Goal: Task Accomplishment & Management: Manage account settings

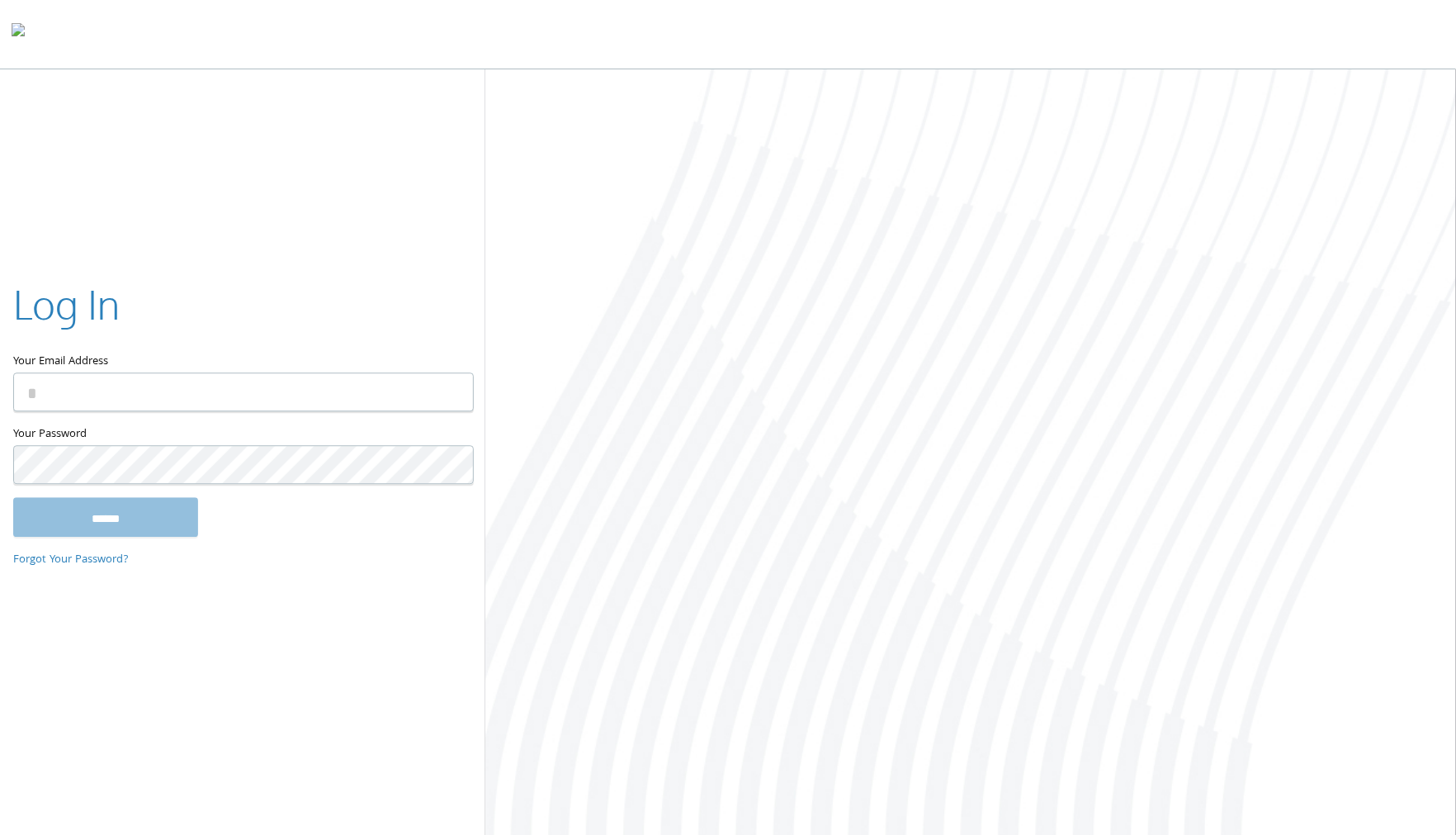
type input "**********"
click at [131, 520] on input "******" at bounding box center [106, 517] width 185 height 39
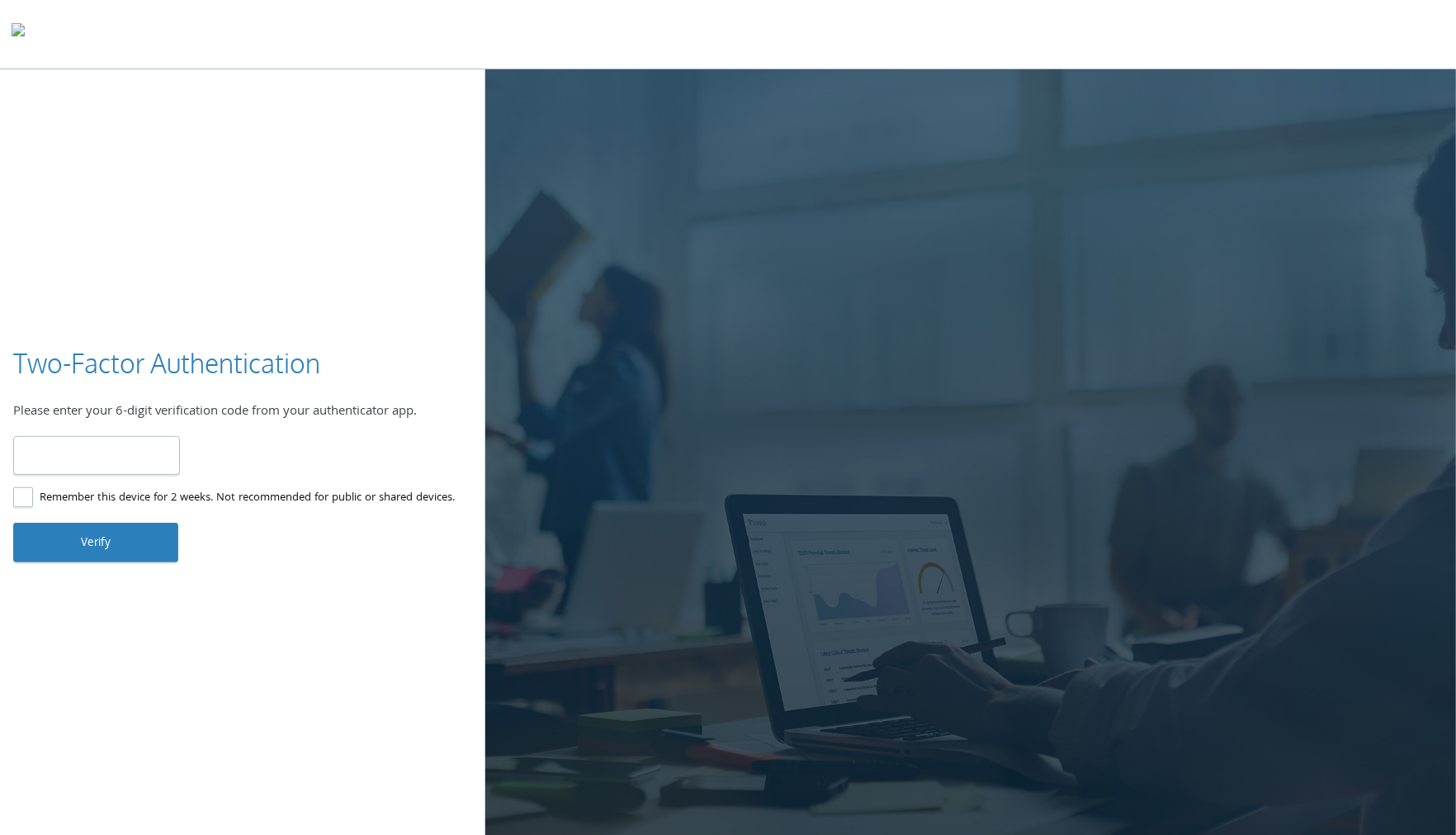
type input "******"
click at [125, 551] on button "Verify" at bounding box center [95, 542] width 165 height 39
